Goal: Book appointment/travel/reservation

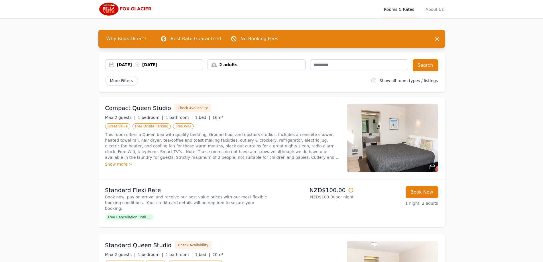
click at [224, 64] on div "2 adults" at bounding box center [256, 65] width 97 height 6
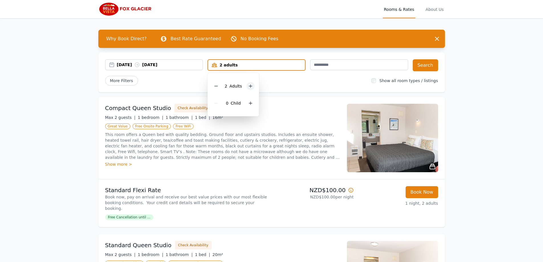
click at [251, 84] on icon at bounding box center [250, 86] width 5 height 5
click at [216, 87] on icon at bounding box center [216, 86] width 5 height 5
click at [197, 65] on div "[DATE] [DATE]" at bounding box center [160, 65] width 86 height 6
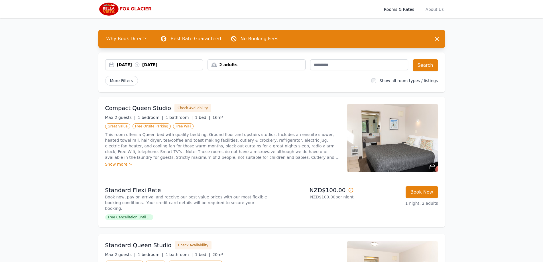
click at [197, 65] on div "[DATE] [DATE]" at bounding box center [160, 65] width 86 height 6
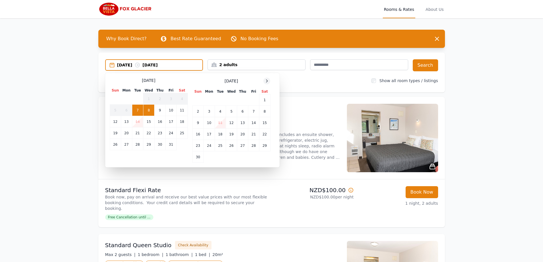
click at [265, 80] on icon at bounding box center [266, 81] width 5 height 5
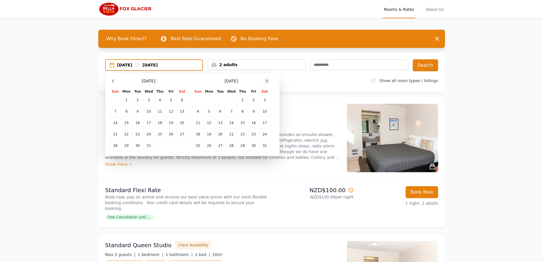
click at [265, 80] on icon at bounding box center [266, 81] width 5 height 5
click at [138, 111] on td "10" at bounding box center [137, 111] width 11 height 11
click at [136, 110] on td "10" at bounding box center [137, 111] width 11 height 11
